Goal: Information Seeking & Learning: Learn about a topic

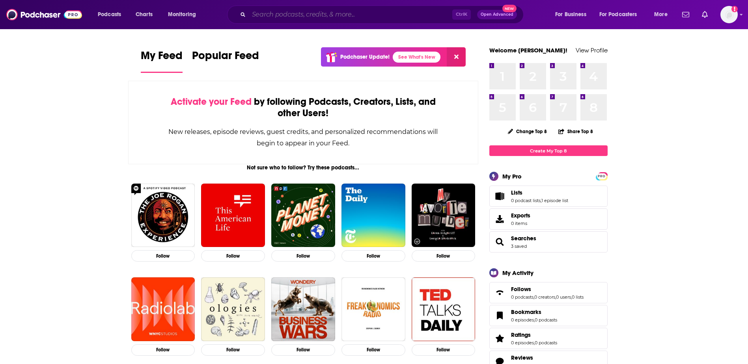
click at [280, 13] on input "Search podcasts, credits, & more..." at bounding box center [350, 14] width 203 height 13
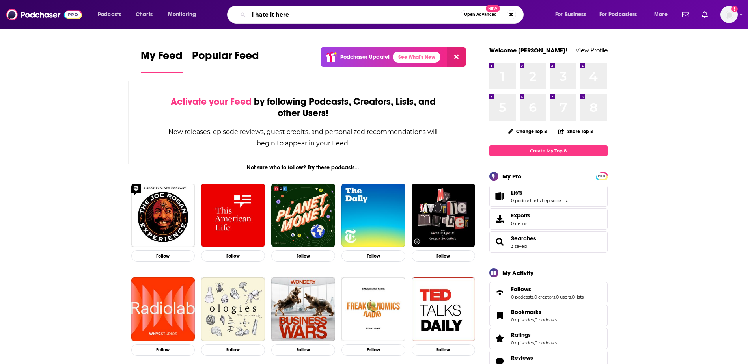
type input "i hate it here"
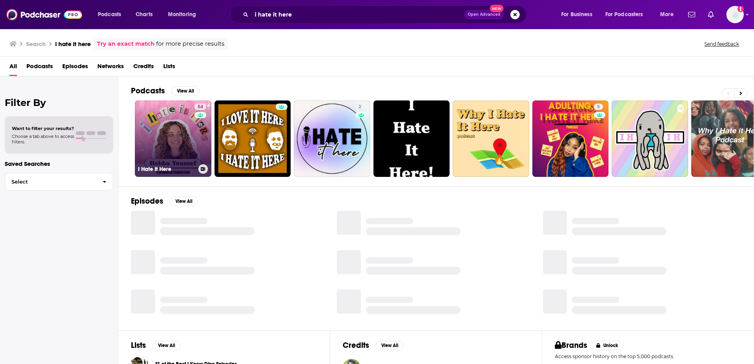
click at [159, 131] on link "54 I Hate It Here" at bounding box center [173, 139] width 76 height 76
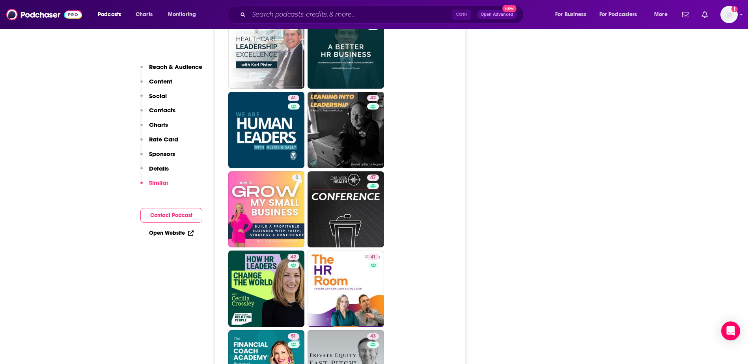
scroll to position [1656, 0]
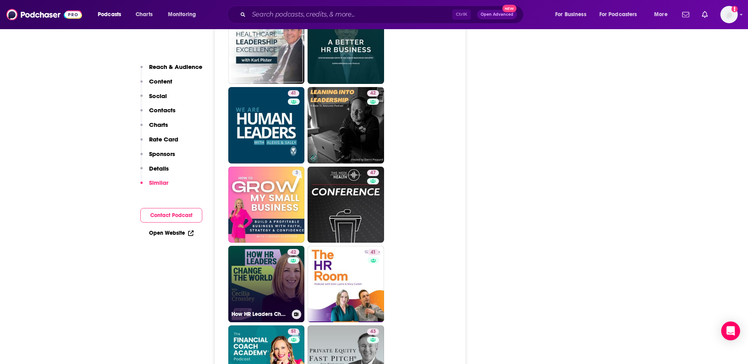
click at [251, 246] on link "42 How HR Leaders Change the World" at bounding box center [266, 284] width 76 height 76
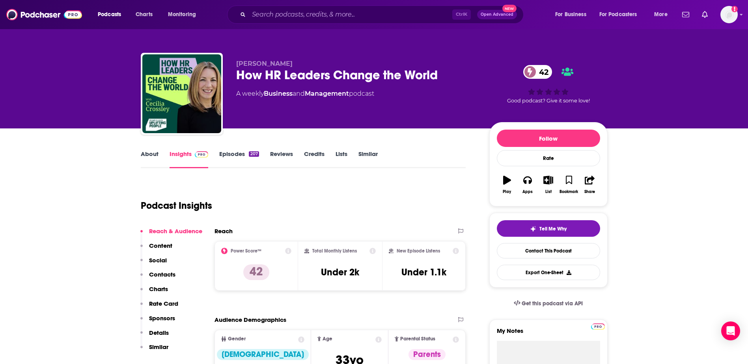
type input "https://www.podchaser.com/podcasts/i-hate-it-here-5183232"
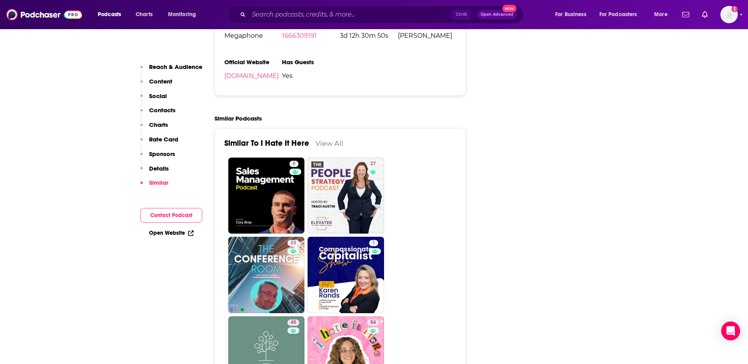
scroll to position [1376, 0]
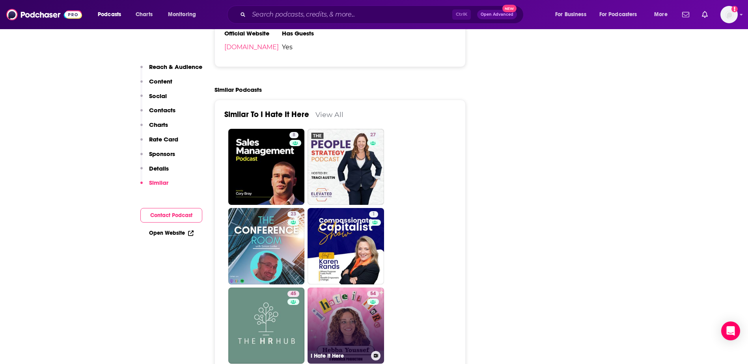
click at [341, 293] on link "54 I Hate It Here" at bounding box center [346, 326] width 76 height 76
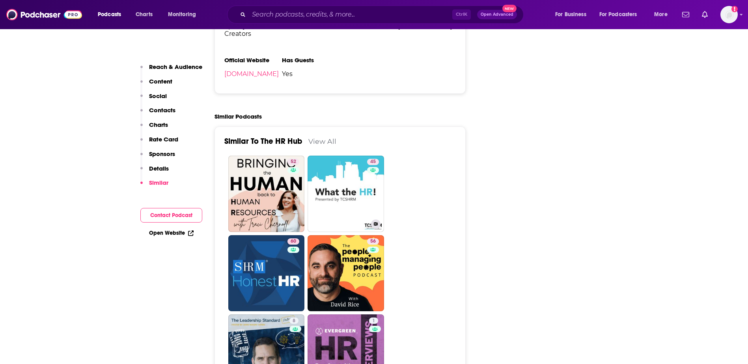
scroll to position [1380, 0]
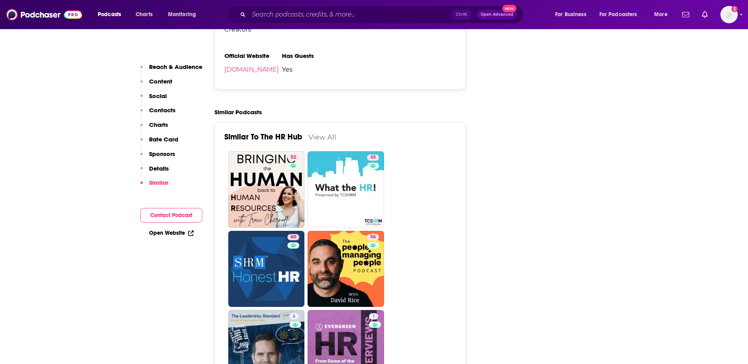
drag, startPoint x: 354, startPoint y: 145, endPoint x: 592, endPoint y: 147, distance: 237.4
